Goal: Task Accomplishment & Management: Use online tool/utility

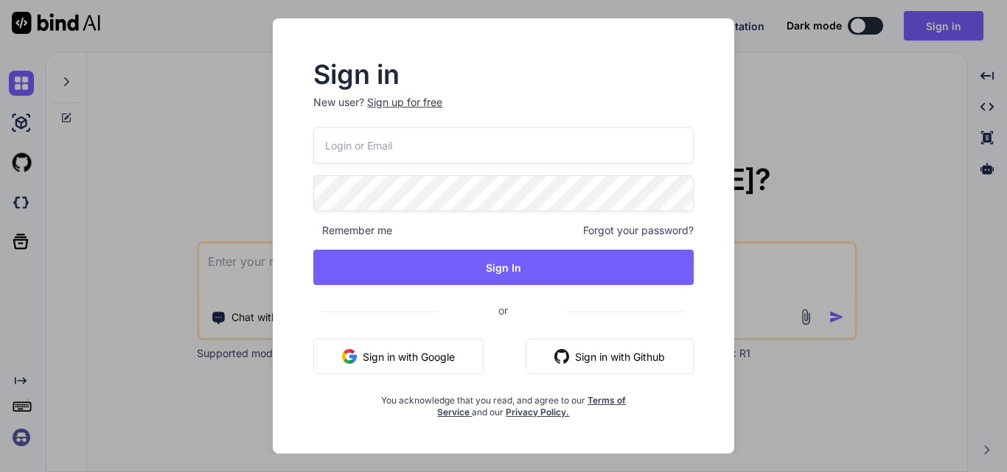
click at [306, 263] on div "Sign in New user? Sign up for free Remember me Forgot your password? Sign In or…" at bounding box center [503, 241] width 427 height 356
click at [393, 102] on div "Sign up for free" at bounding box center [404, 102] width 75 height 15
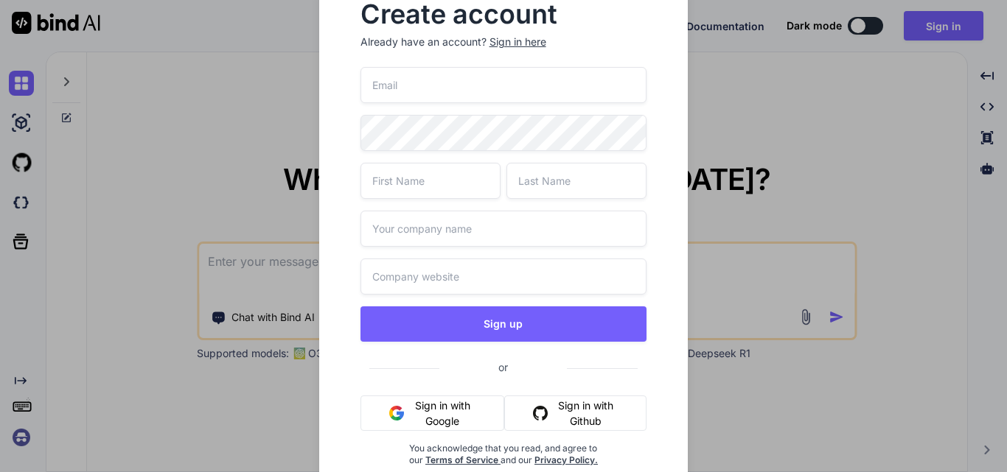
click at [399, 274] on input "text" at bounding box center [503, 277] width 287 height 36
paste input "https://www.google.com/search?q=wipro&rlz=1C1CHBF_enIN1176IN1176&oq=wipro&gs_lc…"
type input "https://www.google.com/search?q=wipro&rlz=1C1CHBF_enIN1176IN1176&oq=wipro&gs_lc…"
click at [399, 233] on input "text" at bounding box center [503, 229] width 287 height 36
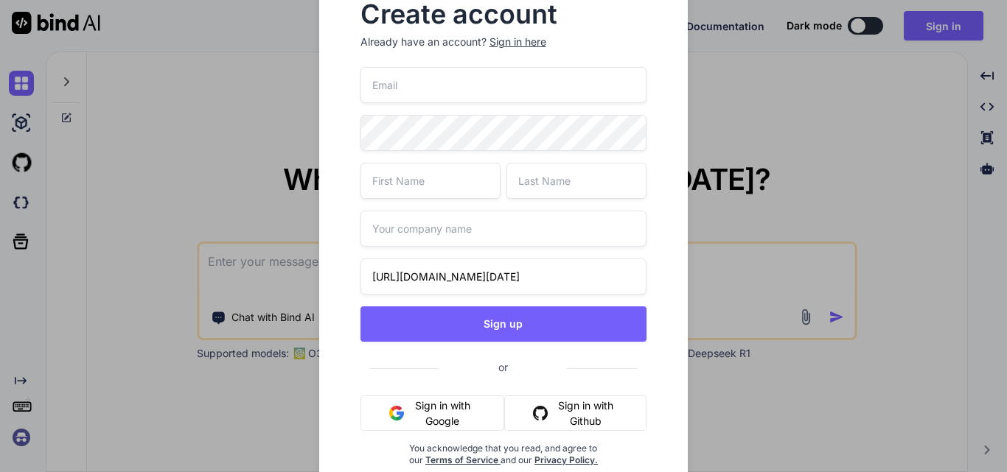
scroll to position [0, 0]
type input "Wipro"
click at [399, 189] on input "text" at bounding box center [430, 181] width 140 height 36
type input "Upendra"
type input "Sahi"
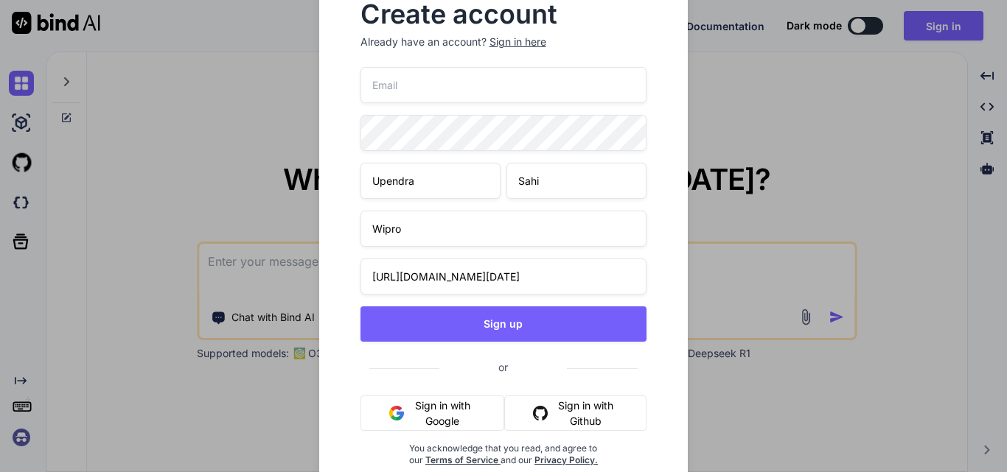
click at [410, 91] on input "email" at bounding box center [503, 85] width 287 height 36
paste input "[EMAIL_ADDRESS][DOMAIN_NAME]"
type input "[EMAIL_ADDRESS][DOMAIN_NAME]"
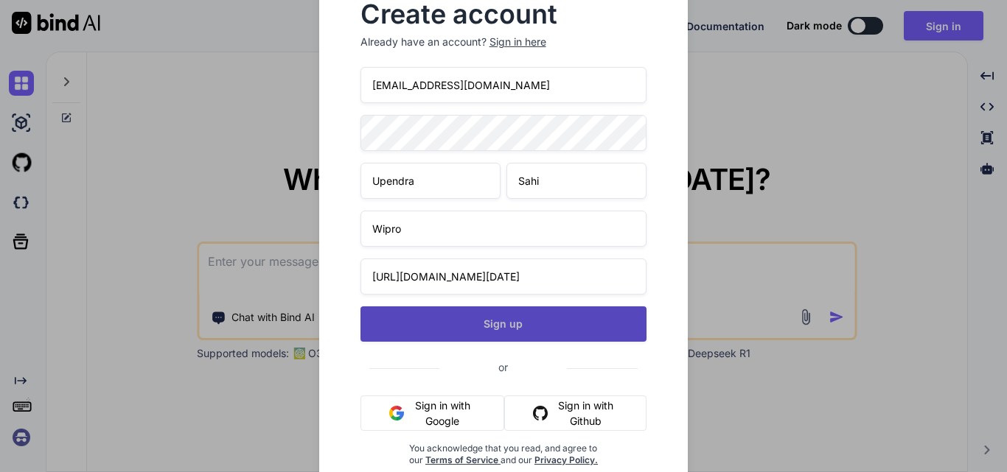
click at [466, 336] on button "Sign up" at bounding box center [503, 324] width 287 height 35
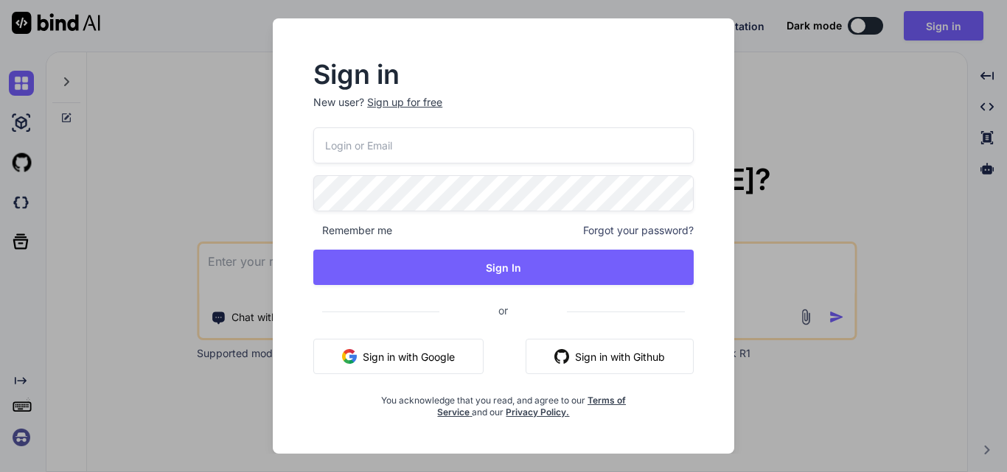
click at [363, 145] on input "email" at bounding box center [503, 145] width 380 height 36
paste input "[EMAIL_ADDRESS][DOMAIN_NAME]"
type input "[EMAIL_ADDRESS][DOMAIN_NAME]"
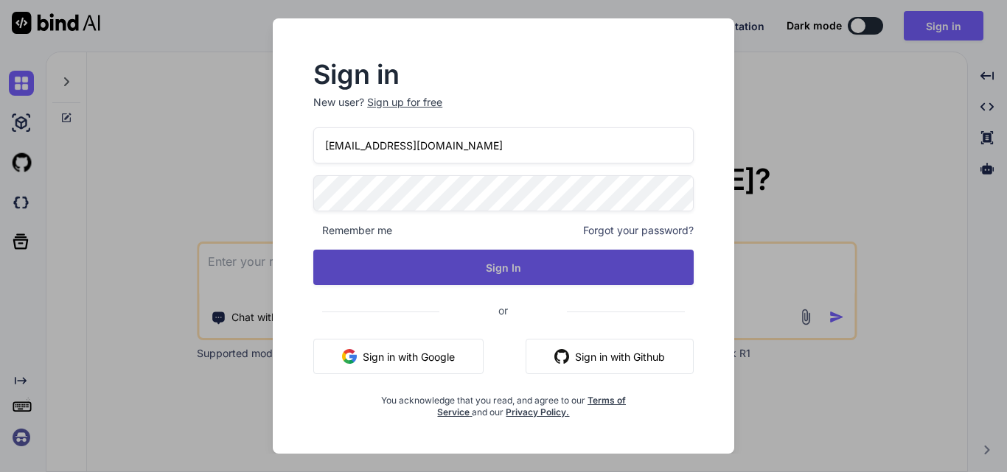
click at [401, 273] on button "Sign In" at bounding box center [503, 267] width 380 height 35
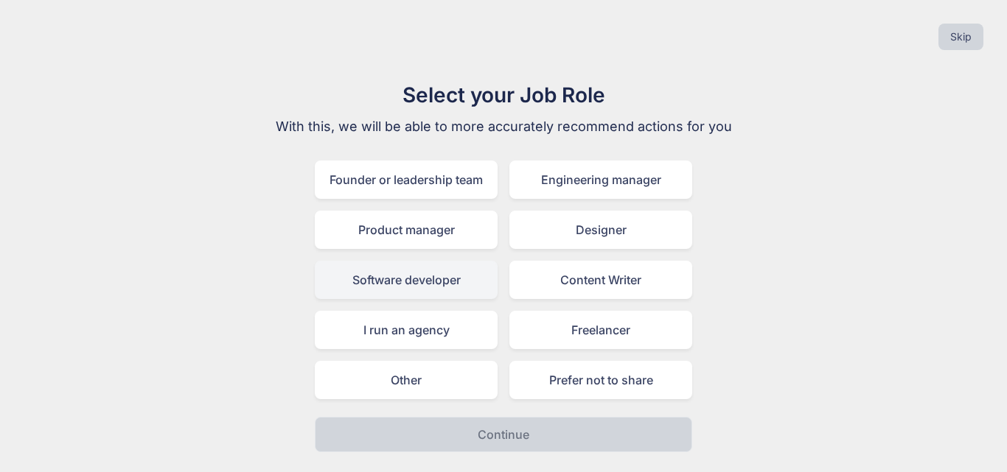
click at [396, 280] on div "Software developer" at bounding box center [406, 280] width 183 height 38
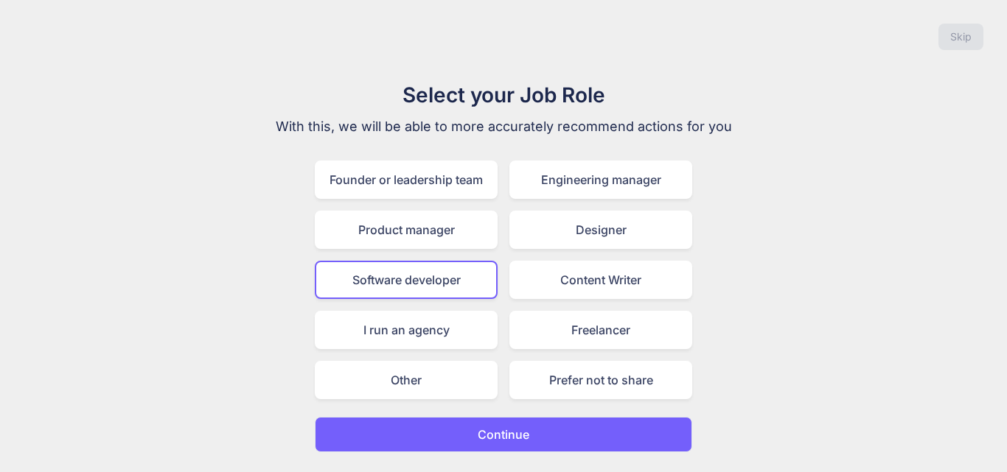
click at [490, 435] on p "Continue" at bounding box center [503, 435] width 52 height 18
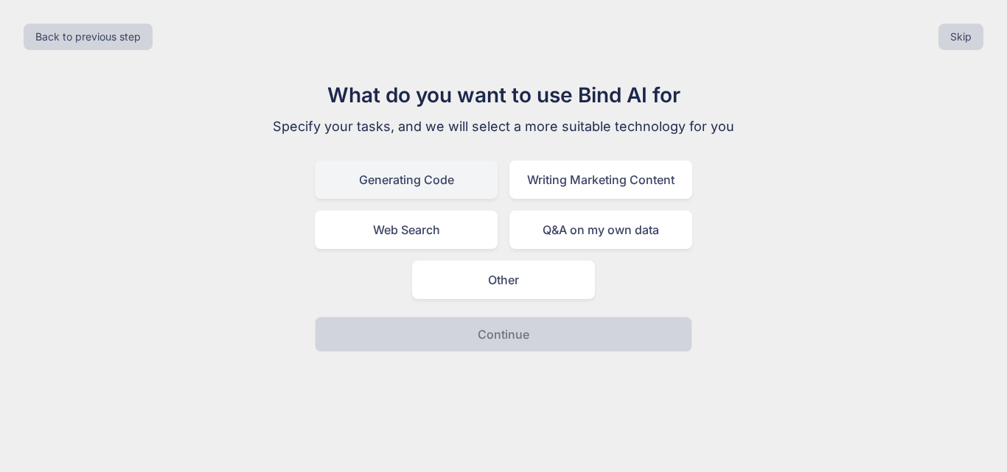
click at [401, 183] on div "Generating Code" at bounding box center [406, 180] width 183 height 38
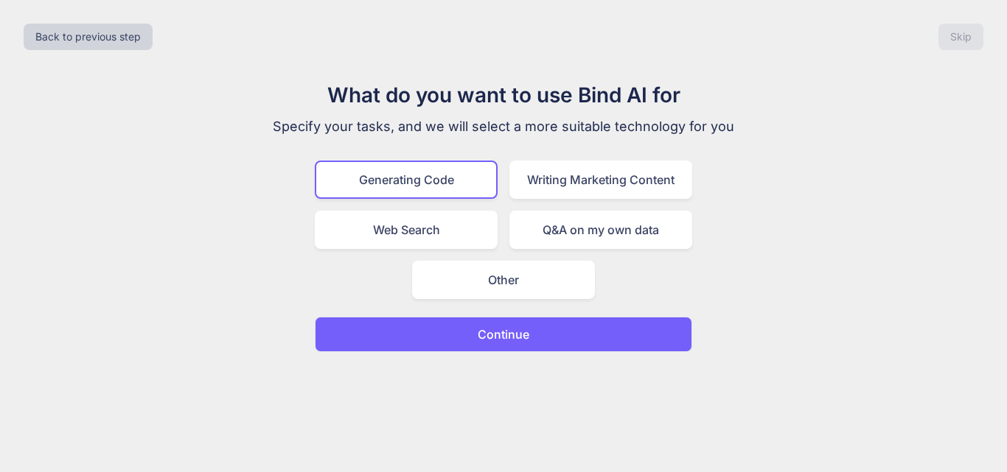
click at [466, 335] on button "Continue" at bounding box center [503, 334] width 377 height 35
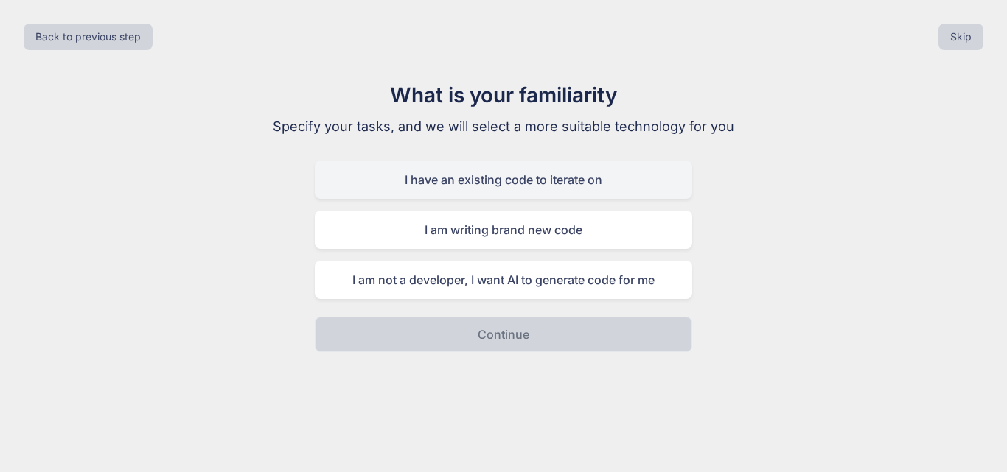
click at [419, 172] on div "I have an existing code to iterate on" at bounding box center [503, 180] width 377 height 38
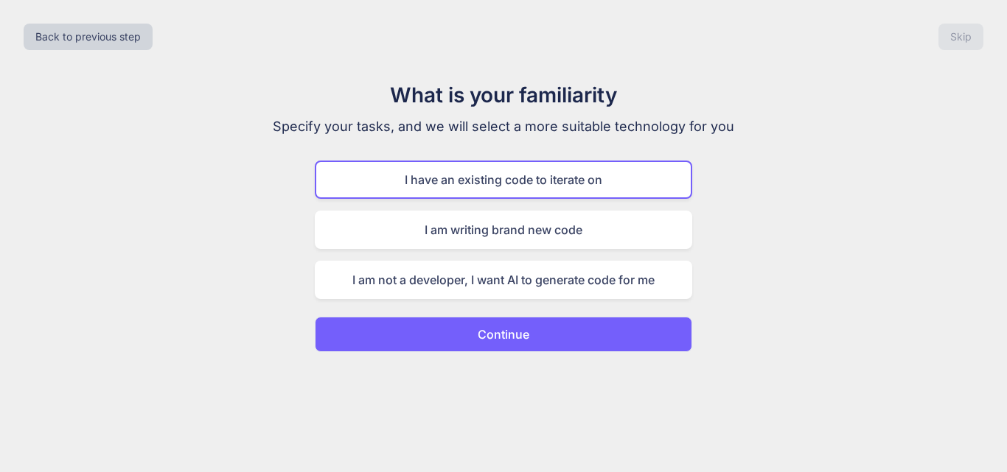
click at [477, 333] on p "Continue" at bounding box center [503, 335] width 52 height 18
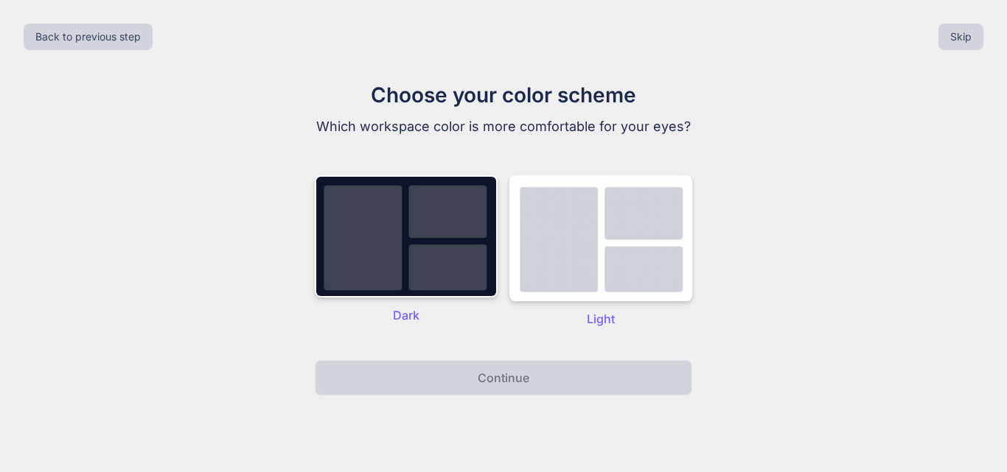
click at [581, 316] on p "Light" at bounding box center [600, 319] width 183 height 18
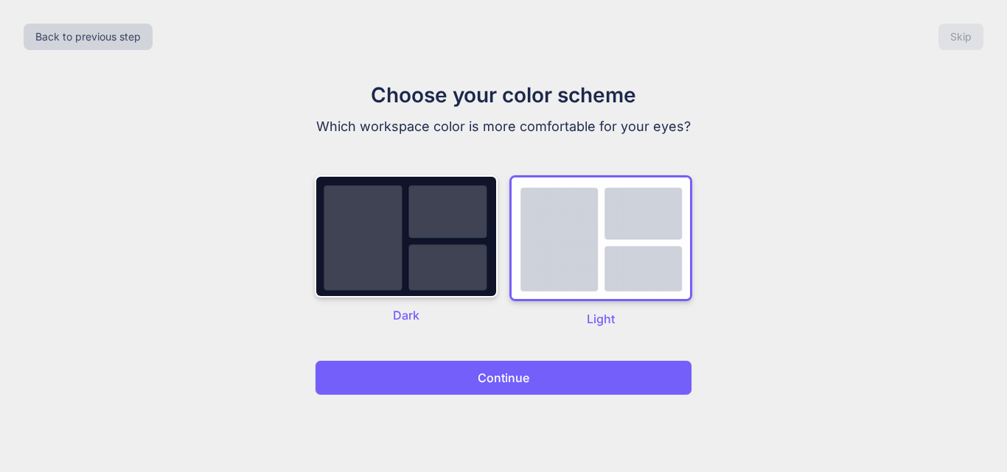
click at [536, 387] on button "Continue" at bounding box center [503, 377] width 377 height 35
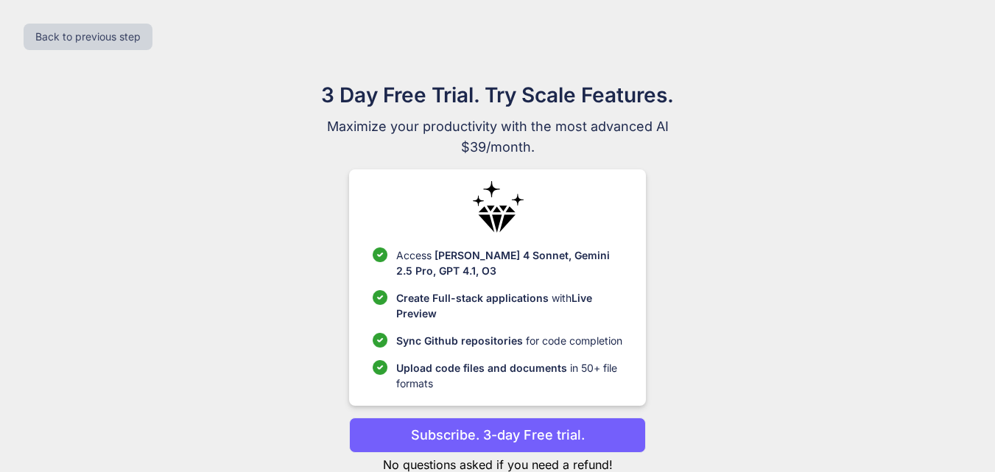
click at [514, 379] on p "Upload code files and documents in 50+ file formats" at bounding box center [509, 375] width 226 height 31
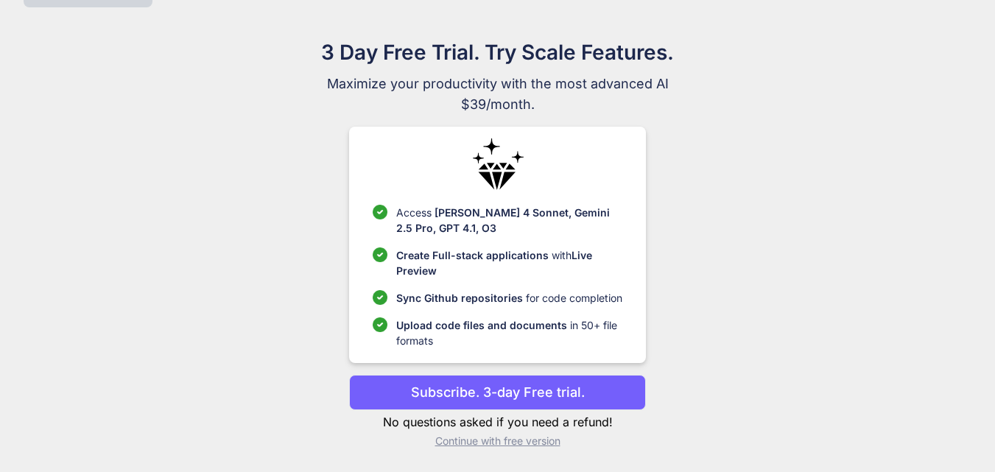
click at [452, 441] on p "Continue with free version" at bounding box center [497, 441] width 297 height 15
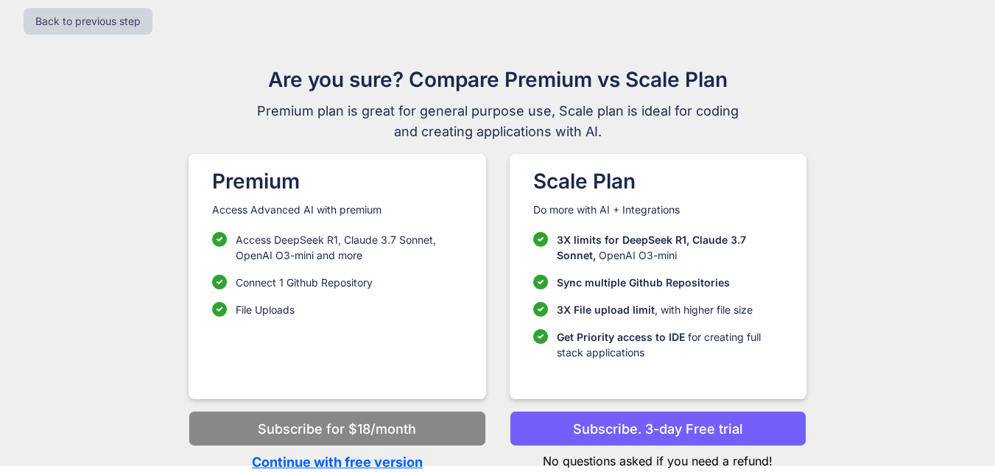
click at [349, 464] on p "Continue with free version" at bounding box center [337, 462] width 297 height 20
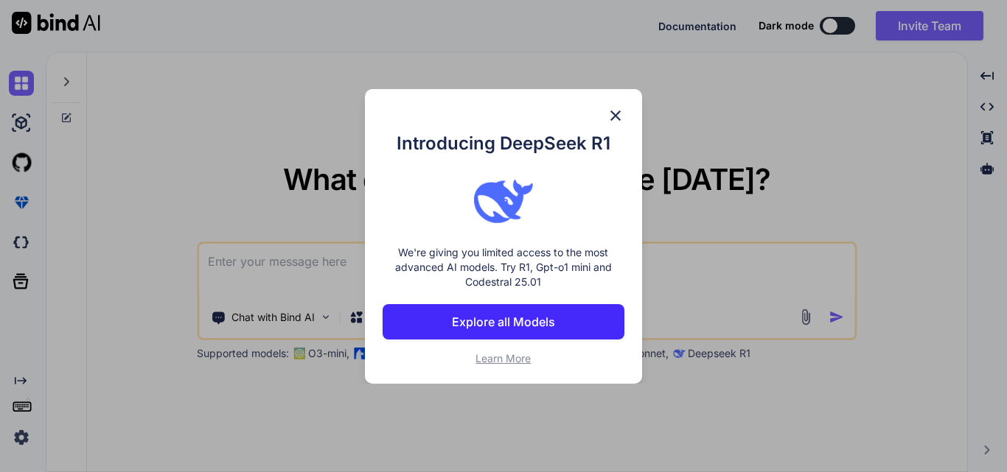
type textarea "x"
click at [610, 120] on img at bounding box center [615, 116] width 18 height 18
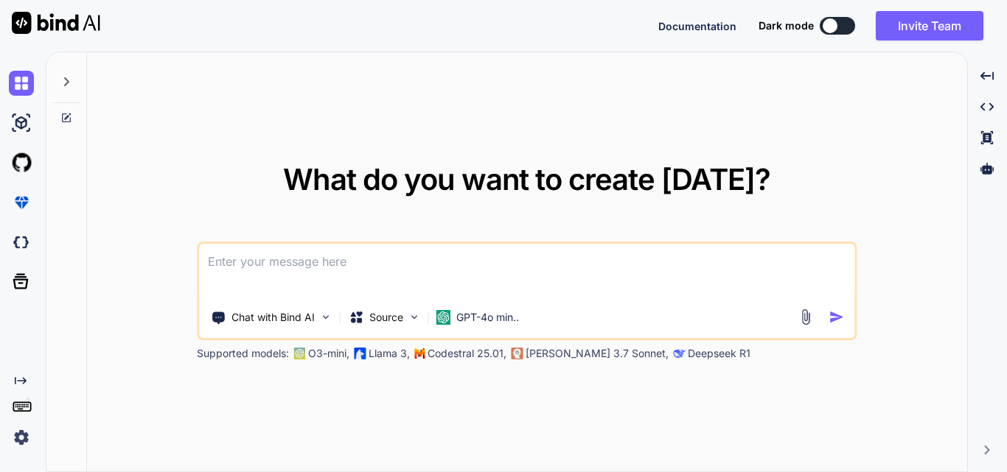
click at [266, 266] on textarea at bounding box center [526, 271] width 655 height 55
paste textarea ".inputWithOptionContainerw2form.active { transform: scaleX(1.2); border: 2px so…"
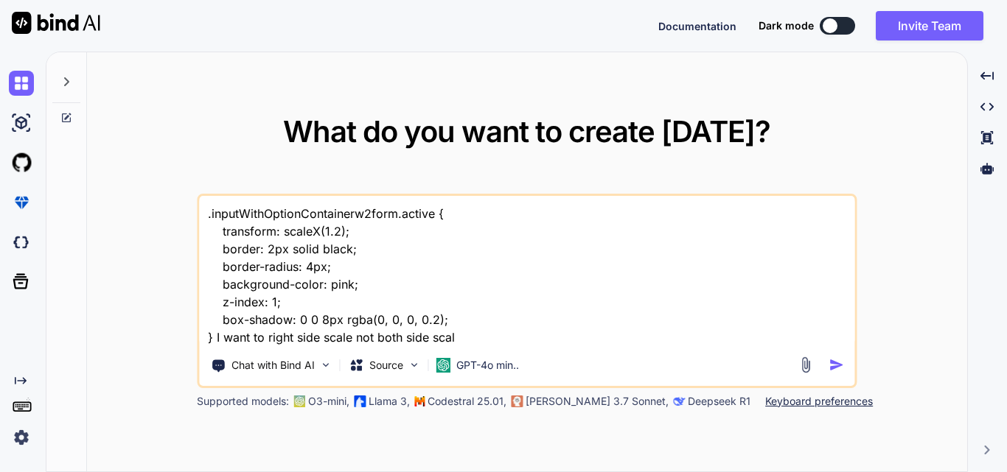
type textarea ".inputWithOptionContainerw2form.active { transform: scaleX(1.2); border: 2px so…"
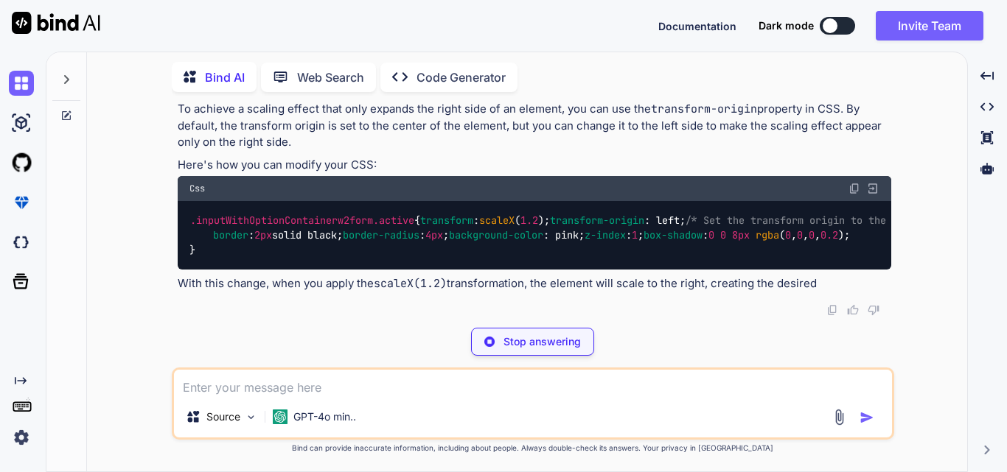
scroll to position [209, 0]
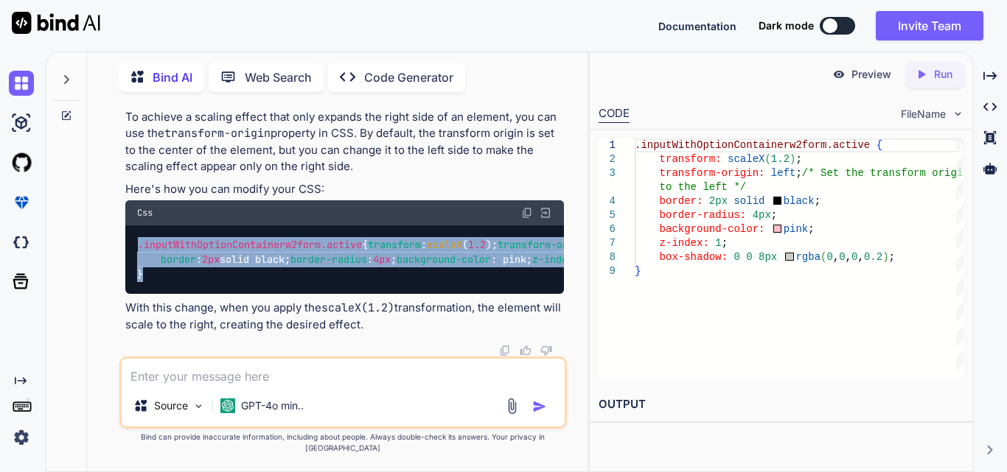
drag, startPoint x: 143, startPoint y: 275, endPoint x: 118, endPoint y: 153, distance: 124.1
click at [118, 153] on div "You .inputWithOptionContainerw2form.active { transform: scaleX(1.2); border: 2p…" at bounding box center [343, 288] width 489 height 368
copy code ".inputWithOptionContainerw2form .active { transform : scaleX ( 1.2 ); transform…"
